Goal: Information Seeking & Learning: Learn about a topic

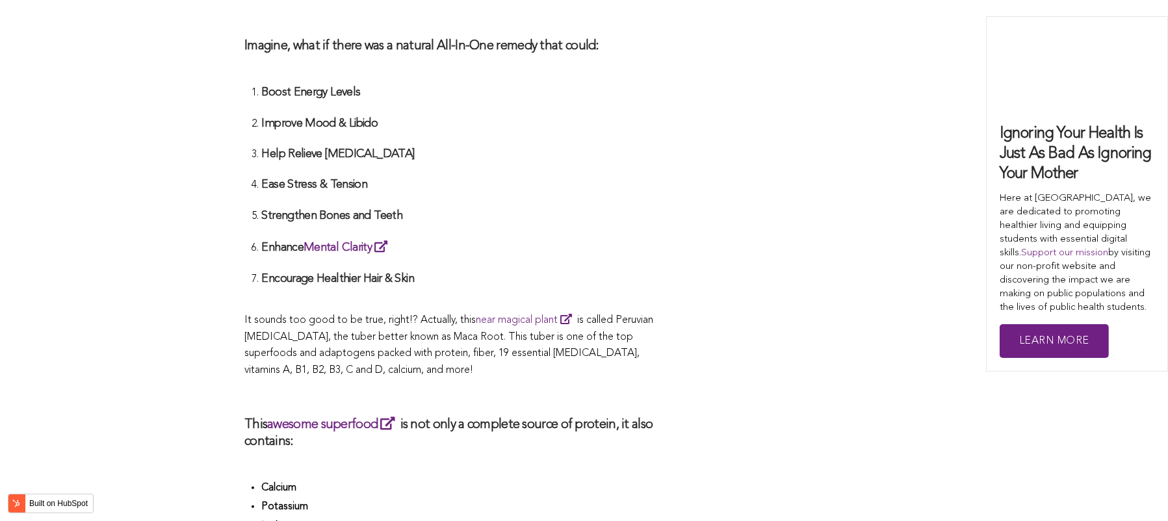
scroll to position [3946, 0]
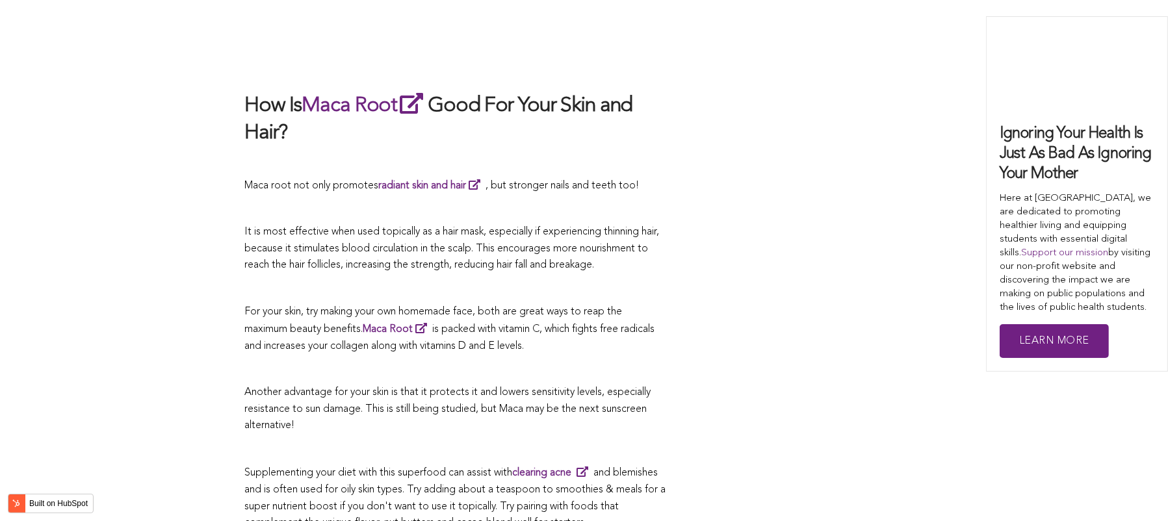
click at [510, 281] on p at bounding box center [455, 289] width 423 height 17
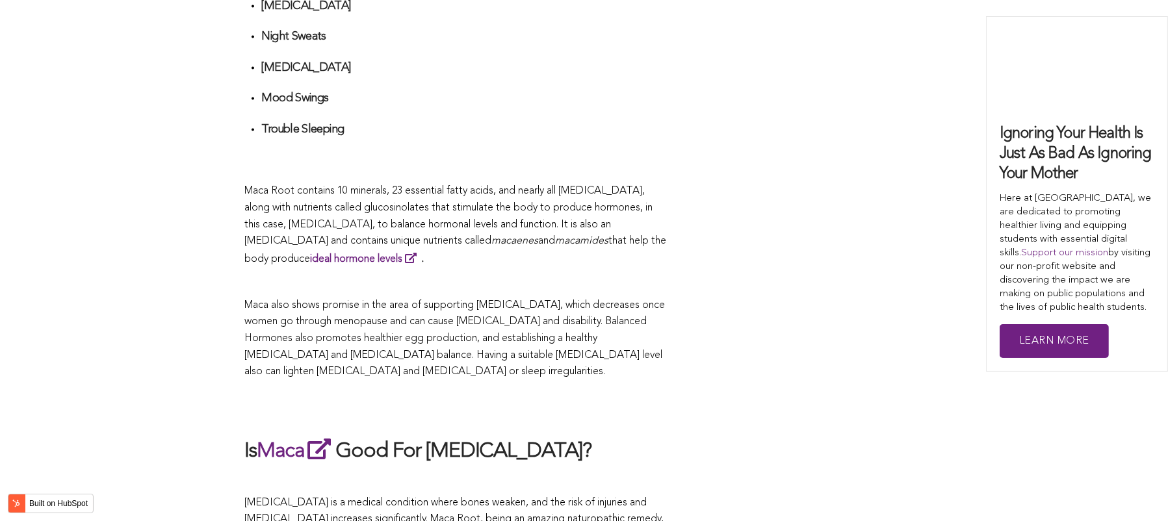
click at [404, 274] on p at bounding box center [455, 282] width 423 height 17
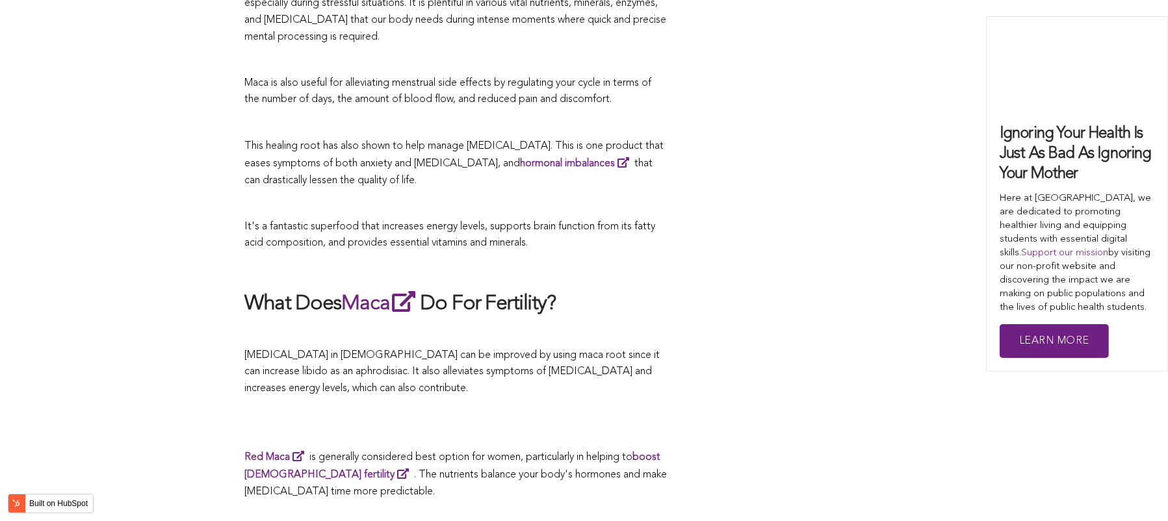
scroll to position [4273, 0]
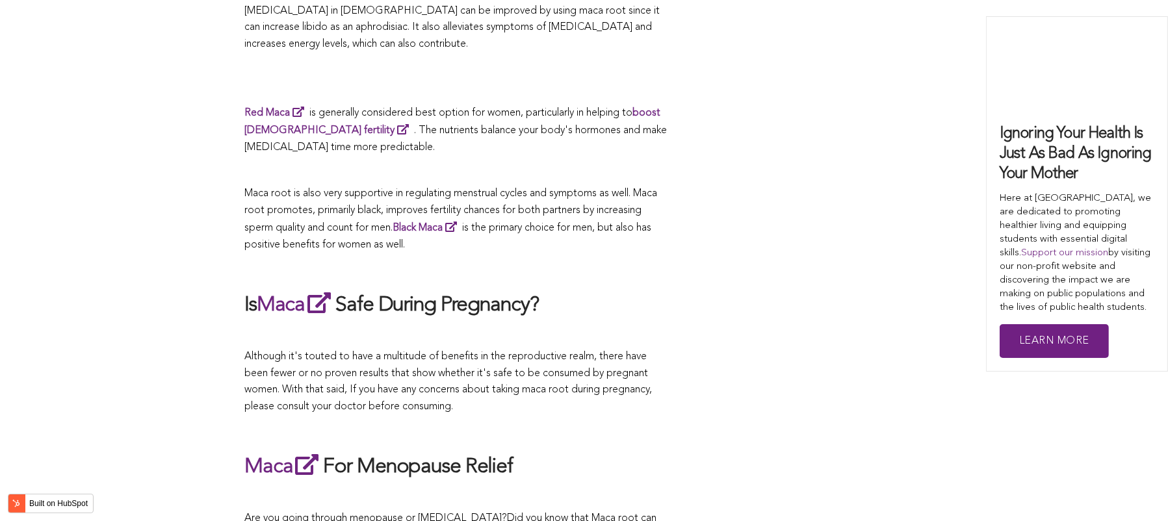
click at [637, 261] on p at bounding box center [455, 268] width 423 height 17
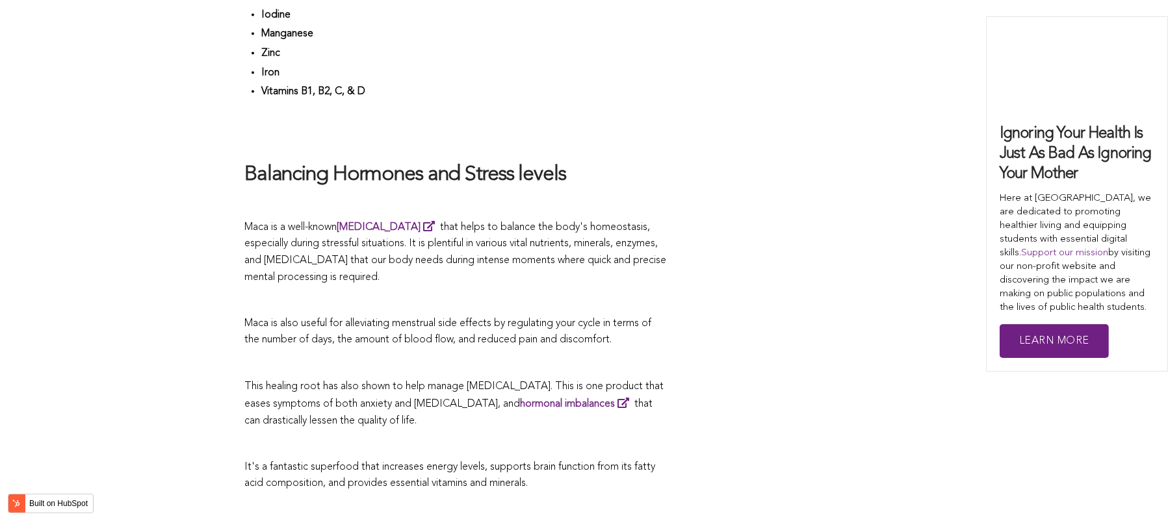
scroll to position [2771, 0]
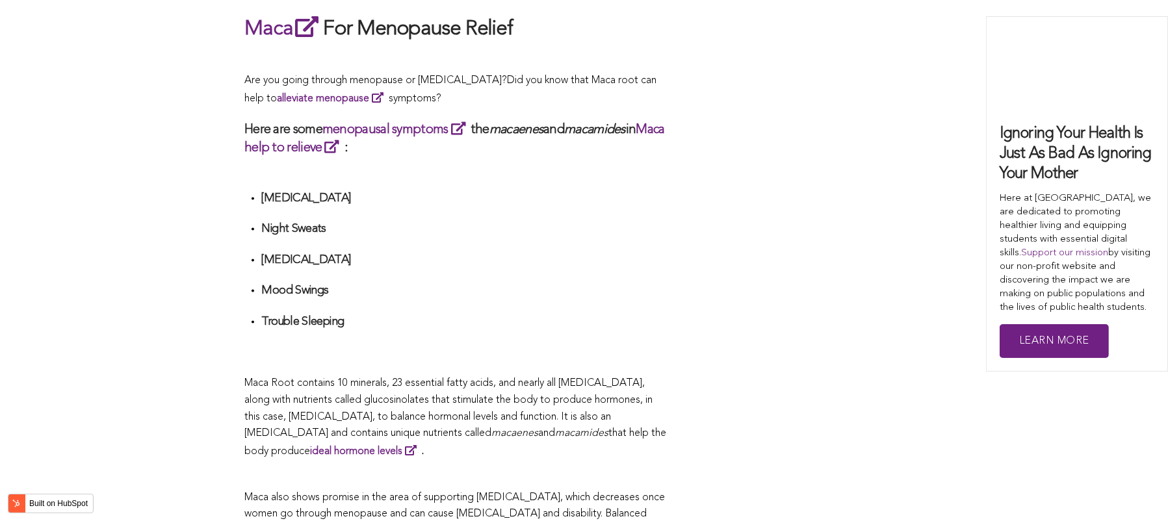
click at [466, 261] on li "[MEDICAL_DATA]" at bounding box center [464, 265] width 406 height 24
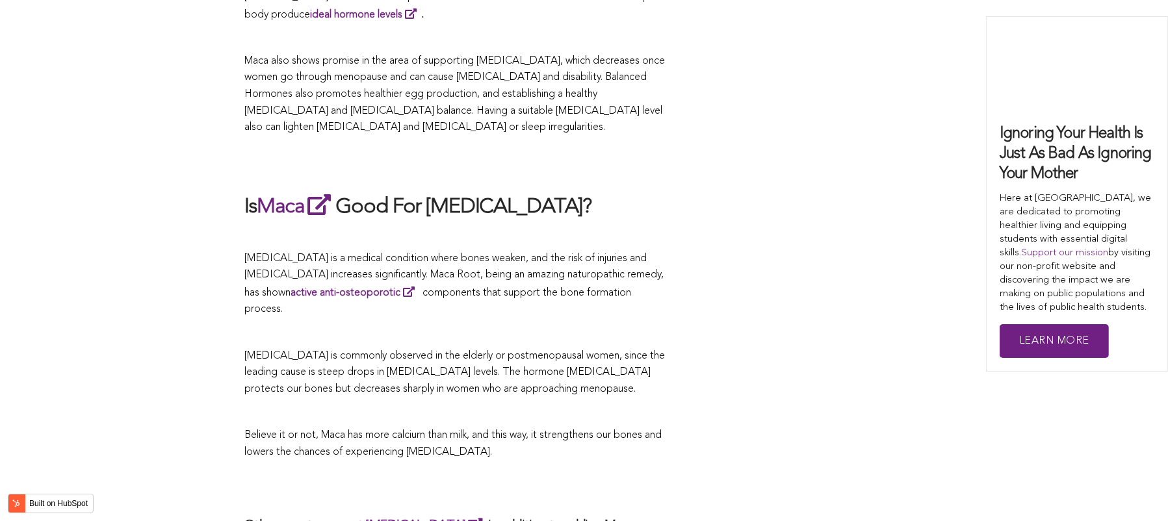
click at [439, 261] on span "[MEDICAL_DATA] is a medical condition where bones weaken, and the risk of injur…" at bounding box center [453, 285] width 419 height 62
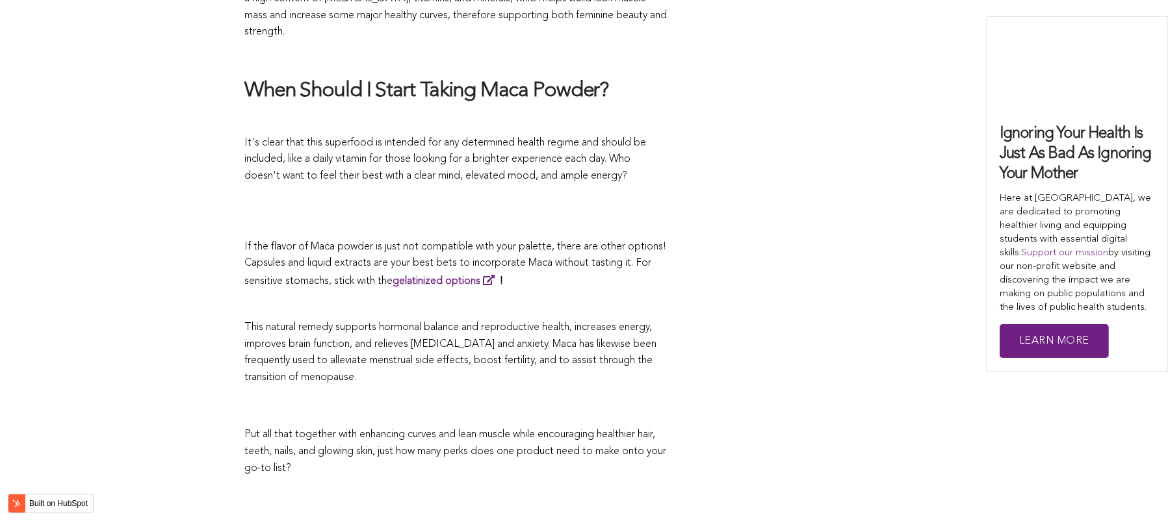
scroll to position [4663, 0]
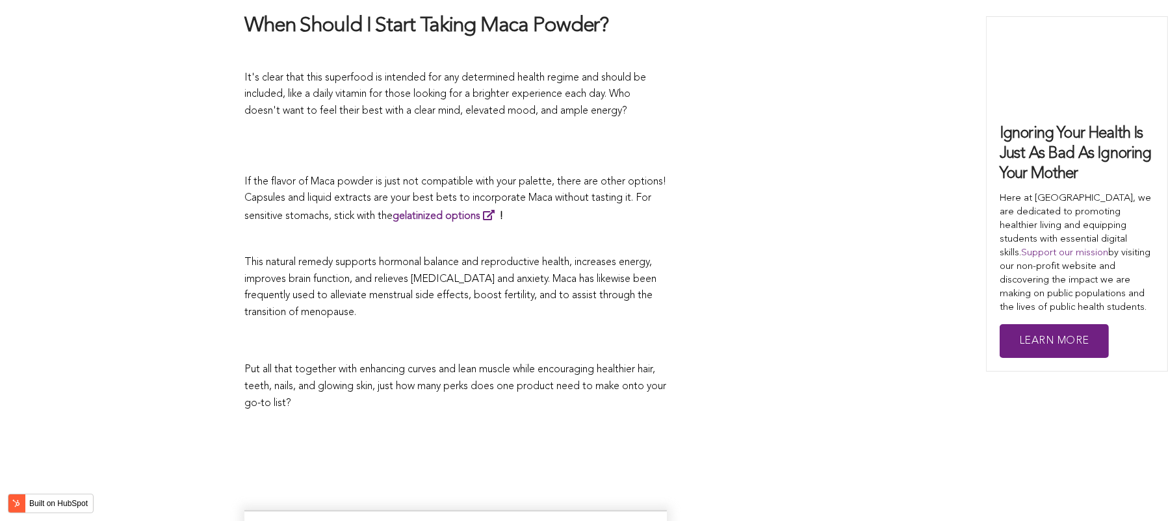
click at [642, 328] on p at bounding box center [455, 342] width 423 height 28
click at [550, 174] on p "If the flavor of Maca powder is just not compatible with your palette, there ar…" at bounding box center [455, 199] width 423 height 51
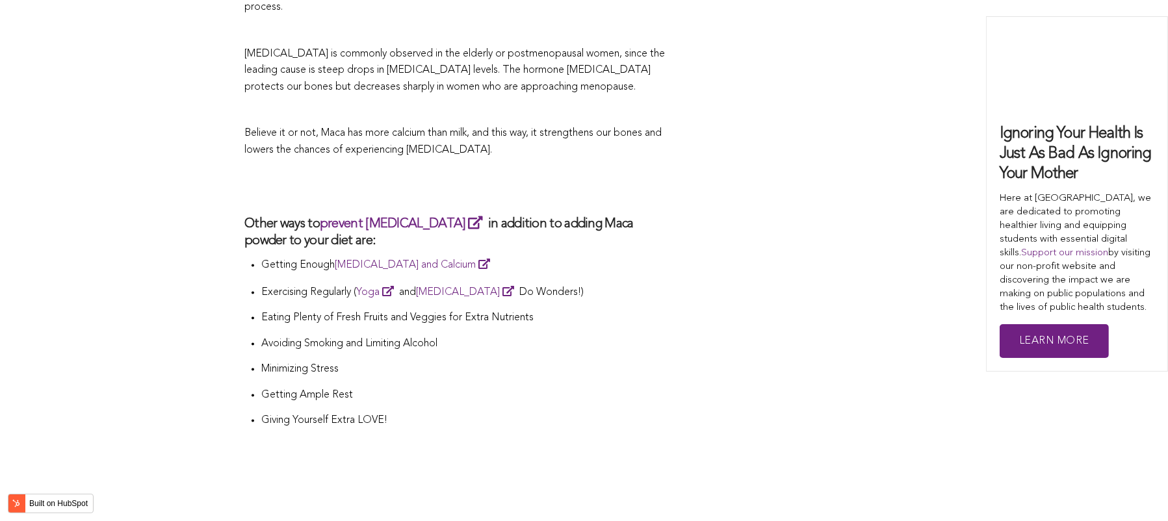
click at [600, 283] on p "Exercising Regularly ( Yoga and [MEDICAL_DATA] Do Wonders!)" at bounding box center [464, 292] width 406 height 18
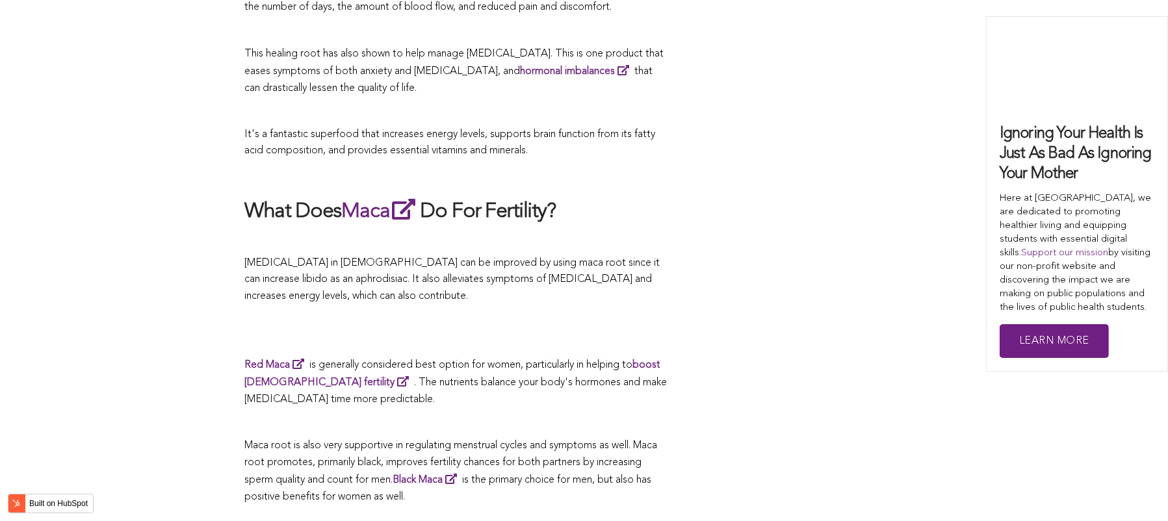
scroll to position [3892, 0]
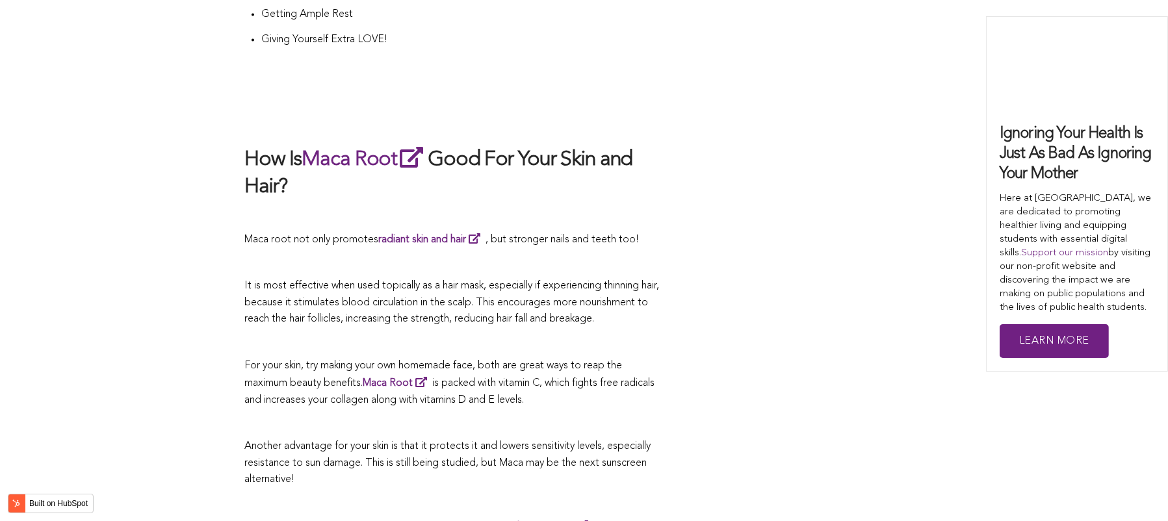
click at [627, 281] on span "It is most effective when used topically as a hair mask, especially if experien…" at bounding box center [451, 303] width 415 height 44
click at [642, 285] on p "It is most effective when used topically as a hair mask, especially if experien…" at bounding box center [455, 303] width 423 height 50
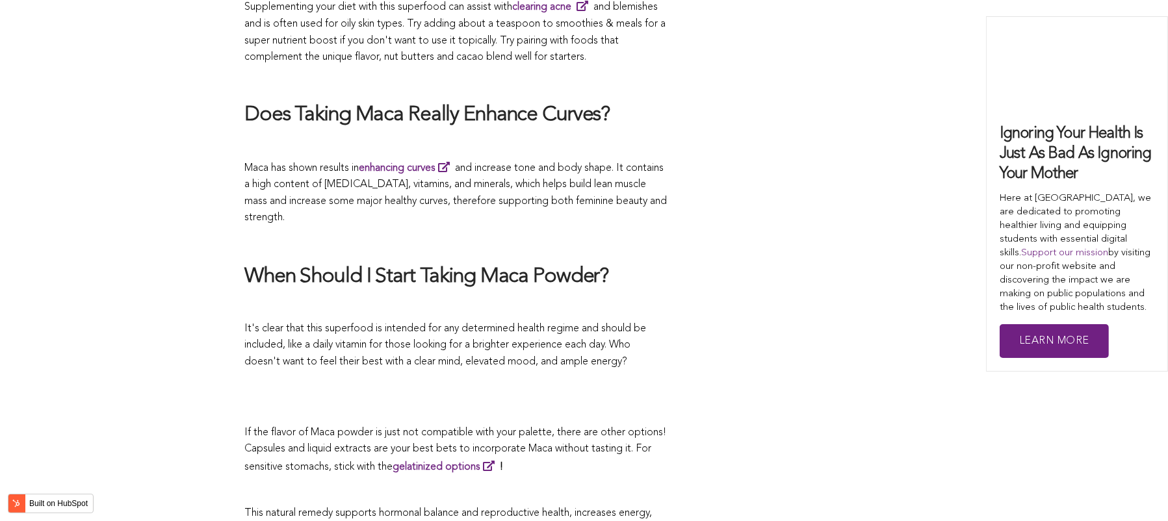
scroll to position [4477, 0]
